Goal: Check status: Check status

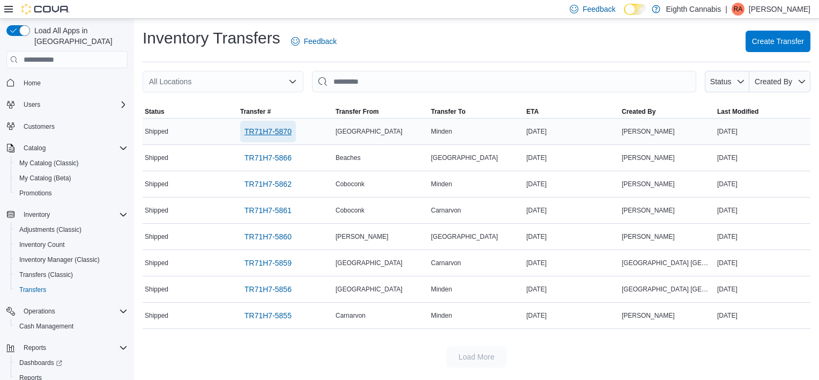
click at [278, 124] on span "TR71H7-5870" at bounding box center [267, 131] width 47 height 21
